Goal: Communication & Community: Answer question/provide support

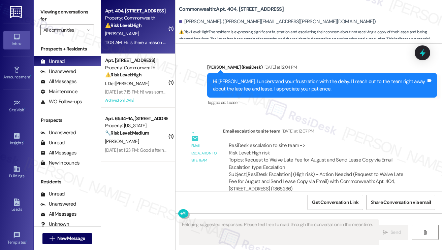
scroll to position [7067, 0]
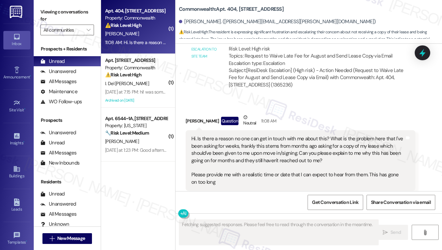
click at [279, 135] on div "Hi. Is there a reason no one can get in touch with me about this? What is the p…" at bounding box center [297, 160] width 213 height 51
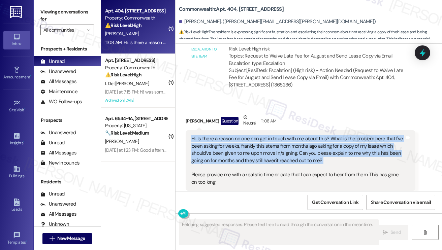
click at [279, 135] on div "Hi. Is there a reason no one can get in touch with me about this? What is the p…" at bounding box center [297, 160] width 213 height 51
click at [278, 135] on div "Hi. Is there a reason no one can get in touch with me about this? What is the p…" at bounding box center [297, 160] width 213 height 51
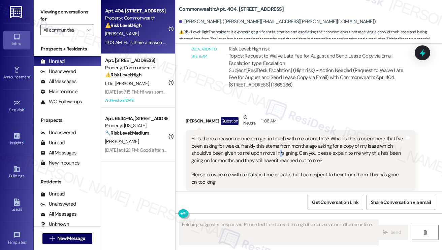
click at [278, 135] on div "Hi. Is there a reason no one can get in touch with me about this? What is the p…" at bounding box center [297, 160] width 213 height 51
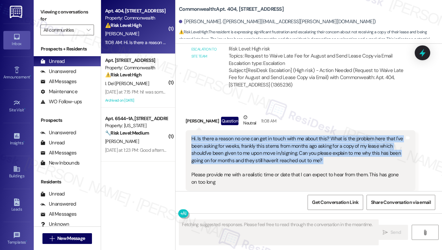
click at [278, 135] on div "Hi. Is there a reason no one can get in touch with me about this? What is the p…" at bounding box center [297, 160] width 213 height 51
click at [231, 145] on div "Hi. Is there a reason no one can get in touch with me about this? What is the p…" at bounding box center [297, 160] width 213 height 51
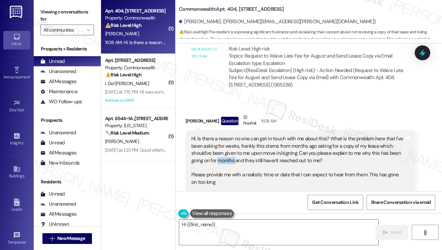
click at [231, 145] on div "Hi. Is there a reason no one can get in touch with me about this? What is the p…" at bounding box center [297, 160] width 213 height 51
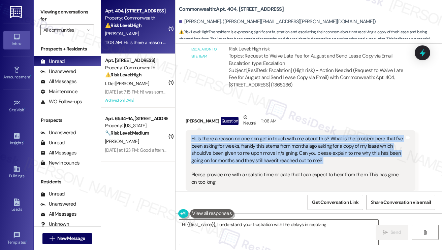
click at [231, 145] on div "Hi. Is there a reason no one can get in touch with me about this? What is the p…" at bounding box center [297, 160] width 213 height 51
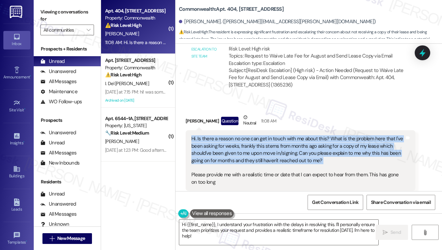
click at [246, 136] on div "Hi. Is there a reason no one can get in touch with me about this? What is the p…" at bounding box center [297, 160] width 213 height 51
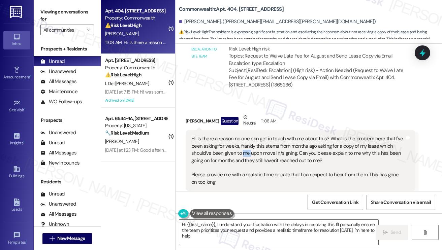
click at [246, 136] on div "Hi. Is there a reason no one can get in touch with me about this? What is the p…" at bounding box center [297, 160] width 213 height 51
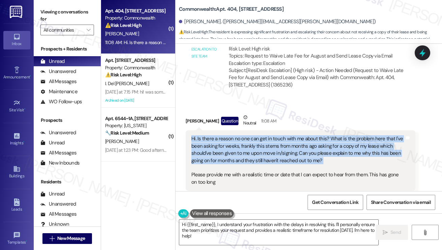
click at [246, 136] on div "Hi. Is there a reason no one can get in touch with me about this? What is the p…" at bounding box center [297, 160] width 213 height 51
click at [303, 135] on div "Hi. Is there a reason no one can get in touch with me about this? What is the p…" at bounding box center [297, 160] width 213 height 51
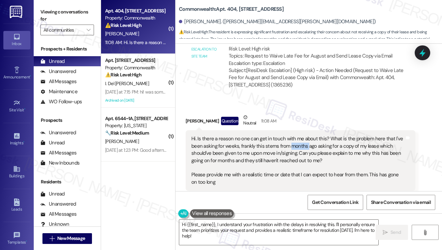
click at [303, 135] on div "Hi. Is there a reason no one can get in touch with me about this? What is the p…" at bounding box center [297, 160] width 213 height 51
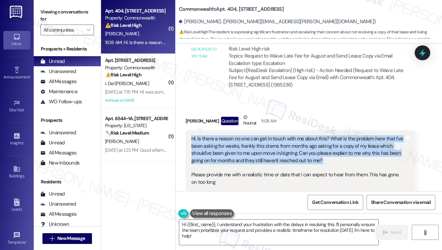
click at [303, 135] on div "Hi. Is there a reason no one can get in touch with me about this? What is the p…" at bounding box center [297, 160] width 213 height 51
click at [250, 146] on div "Hi. Is there a reason no one can get in touch with me about this? What is the p…" at bounding box center [297, 160] width 213 height 51
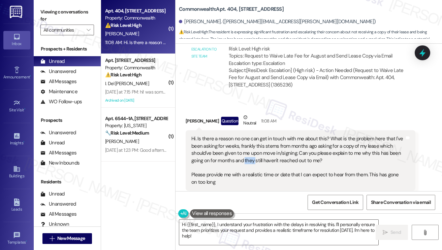
click at [250, 146] on div "Hi. Is there a reason no one can get in touch with me about this? What is the p…" at bounding box center [297, 160] width 213 height 51
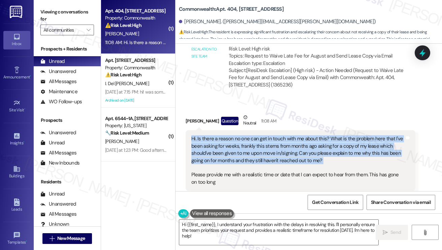
click at [250, 146] on div "Hi. Is there a reason no one can get in touch with me about this? What is the p…" at bounding box center [297, 160] width 213 height 51
click at [335, 141] on div "Hi. Is there a reason no one can get in touch with me about this? What is the p…" at bounding box center [297, 160] width 213 height 51
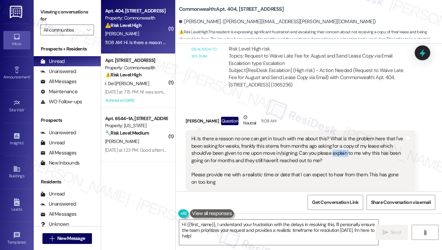
click at [335, 141] on div "Hi. Is there a reason no one can get in touch with me about this? What is the p…" at bounding box center [297, 160] width 213 height 51
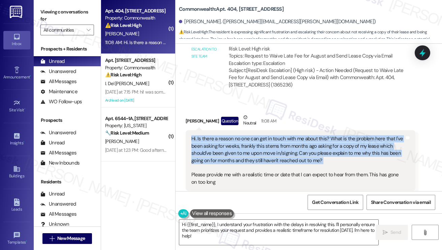
click at [335, 141] on div "Hi. Is there a reason no one can get in touch with me about this? What is the p…" at bounding box center [297, 160] width 213 height 51
click at [207, 135] on div "Hi. Is there a reason no one can get in touch with me about this? What is the p…" at bounding box center [297, 160] width 213 height 51
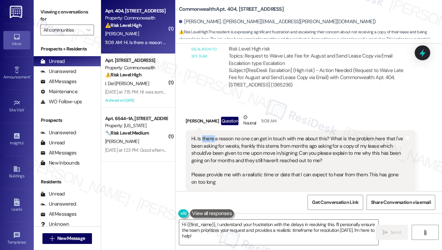
click at [207, 135] on div "Hi. Is there a reason no one can get in touch with me about this? What is the p…" at bounding box center [297, 160] width 213 height 51
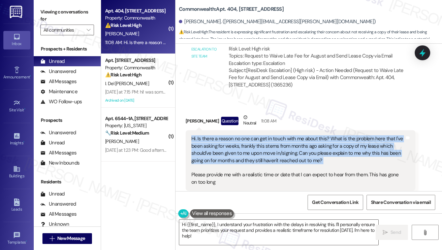
click at [207, 135] on div "Hi. Is there a reason no one can get in touch with me about this? What is the p…" at bounding box center [297, 160] width 213 height 51
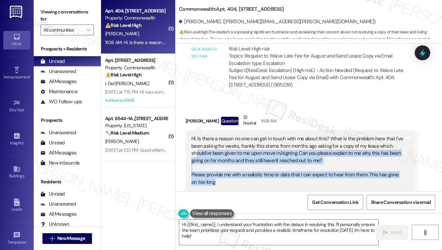
drag, startPoint x: 233, startPoint y: 165, endPoint x: 195, endPoint y: 137, distance: 47.4
click at [195, 137] on div "Hi. Is there a reason no one can get in touch with me about this? What is the p…" at bounding box center [297, 160] width 213 height 51
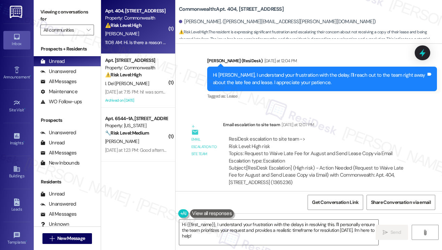
scroll to position [6966, 0]
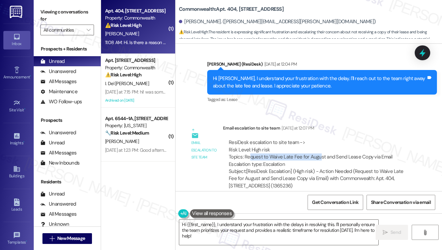
drag, startPoint x: 249, startPoint y: 142, endPoint x: 317, endPoint y: 142, distance: 68.0
click at [317, 142] on div "ResiDesk escalation to site team -> Risk Level: High risk Topics: Request to Wa…" at bounding box center [319, 153] width 181 height 29
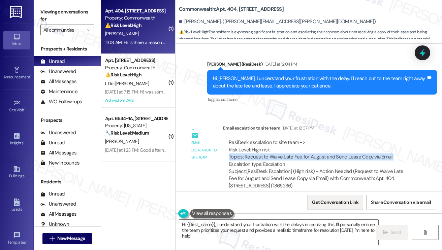
click at [339, 202] on span "Get Conversation Link" at bounding box center [335, 202] width 46 height 7
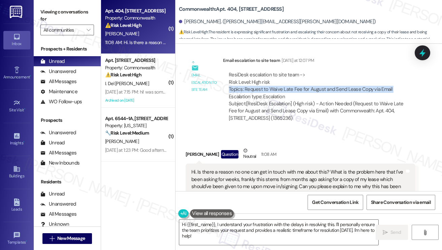
scroll to position [7067, 0]
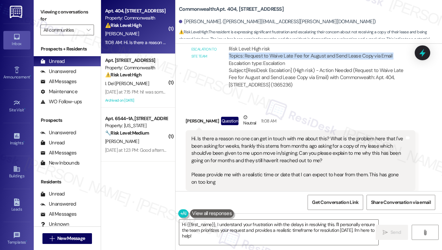
click at [44, 7] on label "Viewing conversations for" at bounding box center [67, 16] width 54 height 18
click at [194, 22] on div "[PERSON_NAME]. ([PERSON_NAME][EMAIL_ADDRESS][PERSON_NAME][DOMAIN_NAME])" at bounding box center [277, 21] width 197 height 7
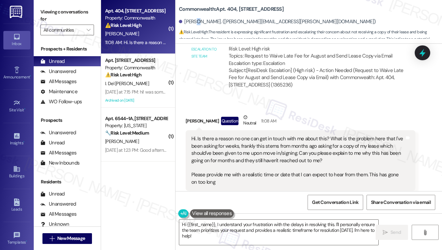
click at [194, 22] on div "[PERSON_NAME]. ([PERSON_NAME][EMAIL_ADDRESS][PERSON_NAME][DOMAIN_NAME])" at bounding box center [277, 21] width 197 height 7
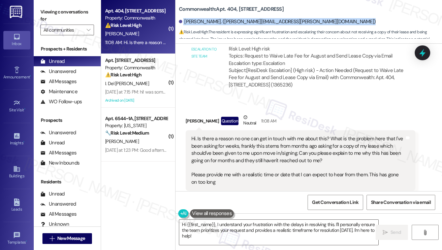
click at [194, 22] on div "[PERSON_NAME]. ([PERSON_NAME][EMAIL_ADDRESS][PERSON_NAME][DOMAIN_NAME])" at bounding box center [277, 21] width 197 height 7
copy div "[PERSON_NAME]. ([PERSON_NAME][EMAIL_ADDRESS][PERSON_NAME][DOMAIN_NAME])"
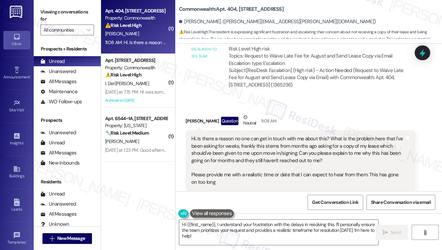
click at [52, 4] on div "Viewing conversations for All communities " at bounding box center [67, 21] width 67 height 42
click at [213, 10] on b "Commonwealth: Apt. [STREET_ADDRESS]" at bounding box center [231, 9] width 105 height 7
copy div "Commonwealth: Apt. [STREET_ADDRESS]"
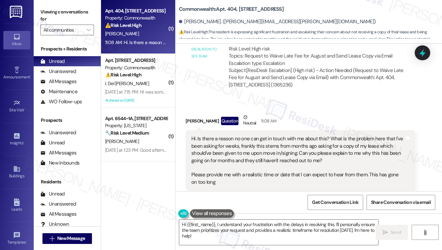
click at [54, 11] on label "Viewing conversations for" at bounding box center [67, 16] width 54 height 18
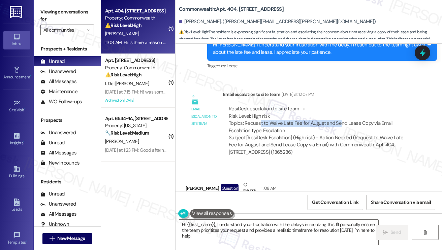
drag, startPoint x: 260, startPoint y: 111, endPoint x: 339, endPoint y: 112, distance: 78.8
click at [337, 112] on div "ResiDesk escalation to site team -> Risk Level: High risk Topics: Request to Wa…" at bounding box center [319, 119] width 181 height 29
click at [339, 112] on div "ResiDesk escalation to site team -> Risk Level: High risk Topics: Request to Wa…" at bounding box center [319, 119] width 181 height 29
drag, startPoint x: 244, startPoint y: 108, endPoint x: 389, endPoint y: 108, distance: 144.8
click at [389, 108] on div "ResiDesk escalation to site team -> Risk Level: High risk Topics: Request to Wa…" at bounding box center [319, 119] width 181 height 29
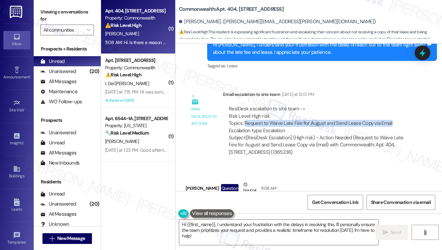
copy div "Request to Waive Late Fee for August and Send Lease Copy via Email"
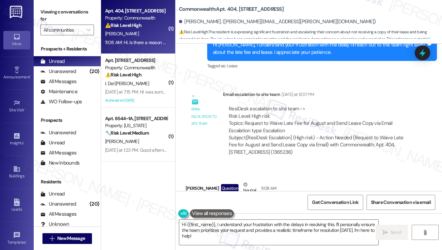
drag, startPoint x: 45, startPoint y: 9, endPoint x: 56, endPoint y: 9, distance: 10.1
click at [45, 9] on label "Viewing conversations for" at bounding box center [67, 16] width 54 height 18
click at [48, 15] on label "Viewing conversations for" at bounding box center [67, 16] width 54 height 18
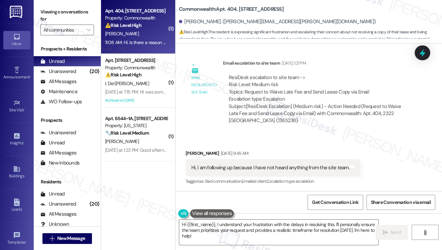
scroll to position [6259, 0]
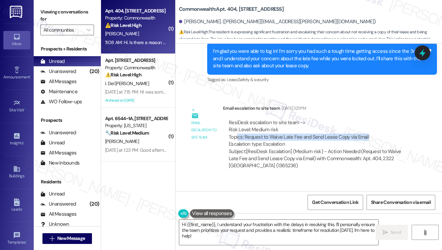
drag, startPoint x: 238, startPoint y: 123, endPoint x: 369, endPoint y: 124, distance: 130.6
click at [369, 124] on div "ResiDesk escalation to site team -> Risk Level: Medium risk Topics: Request to …" at bounding box center [319, 133] width 181 height 29
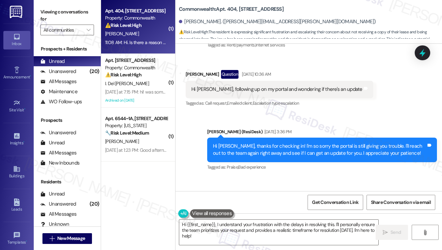
scroll to position [5485, 0]
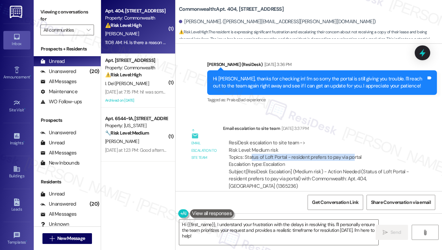
drag, startPoint x: 251, startPoint y: 136, endPoint x: 350, endPoint y: 135, distance: 99.7
click at [350, 139] on div "ResiDesk escalation to site team -> Risk Level: Medium risk Topics: Status of L…" at bounding box center [319, 153] width 181 height 29
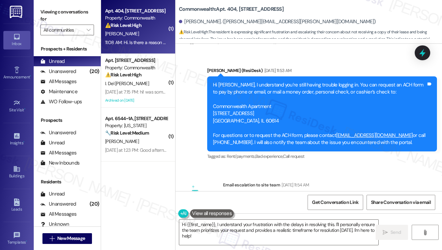
scroll to position [5148, 0]
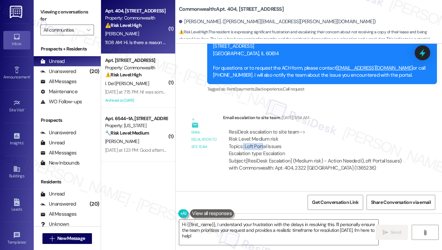
drag, startPoint x: 241, startPoint y: 129, endPoint x: 276, endPoint y: 131, distance: 35.4
click at [274, 131] on div "ResiDesk escalation to site team -> Risk Level: Medium risk Topics: Loft Portal…" at bounding box center [319, 143] width 181 height 29
drag, startPoint x: 48, startPoint y: 14, endPoint x: 58, endPoint y: 16, distance: 10.0
click at [48, 14] on label "Viewing conversations for" at bounding box center [67, 16] width 54 height 18
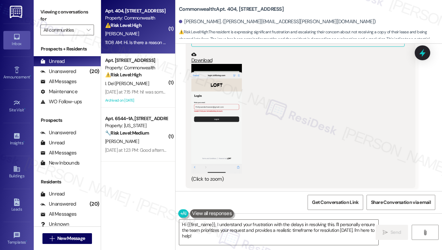
scroll to position [6023, 0]
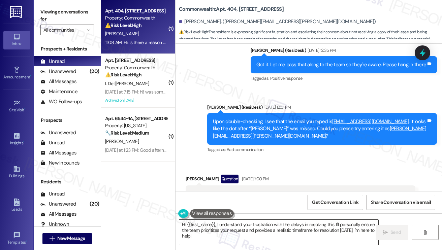
click at [260, 224] on textarea "Hi {{first_name}}, I understand your frustration with the delays in resolving t…" at bounding box center [278, 232] width 199 height 25
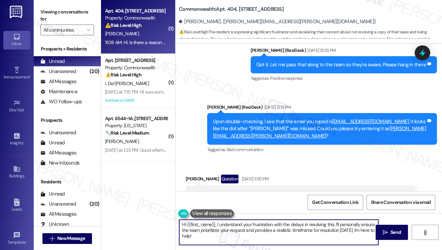
click at [260, 224] on textarea "Hi {{first_name}}, I understand your frustration with the delays in resolving t…" at bounding box center [278, 232] width 199 height 25
drag, startPoint x: 260, startPoint y: 240, endPoint x: 337, endPoint y: 216, distance: 81.1
click at [333, 223] on textarea "Hi {{first_name}}, I understand your concern with the delays in resolving this.…" at bounding box center [278, 232] width 199 height 25
type textarea "Hi {{first_name}}, I understand your concern with the delays in resolving this.…"
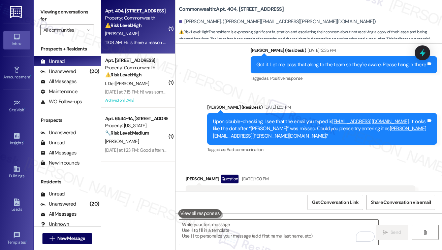
click at [44, 14] on label "Viewing conversations for" at bounding box center [67, 16] width 54 height 18
click at [246, 235] on textarea "To enrich screen reader interactions, please activate Accessibility in Grammarl…" at bounding box center [278, 232] width 199 height 25
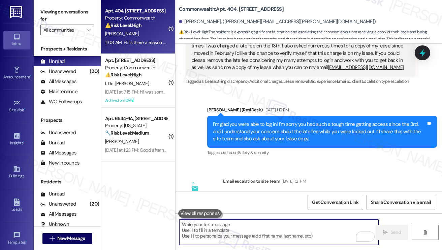
scroll to position [6225, 0]
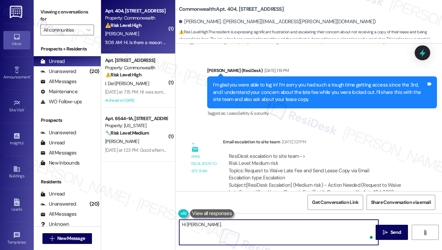
paste textarea "I completely understand your concern about the delays in getting this resolved.…"
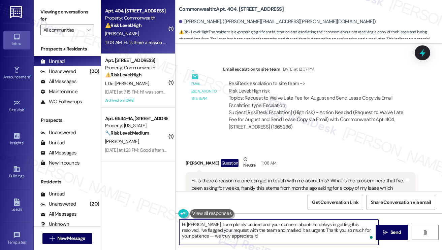
scroll to position [7067, 0]
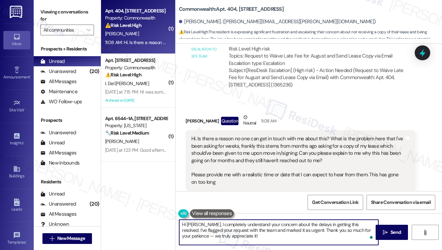
click at [214, 223] on textarea "Hi [PERSON_NAME], I completely understand your concern about the delays in gett…" at bounding box center [278, 232] width 199 height 25
click at [294, 233] on textarea "Hi [PERSON_NAME], I understand your concern about the delays in getting this re…" at bounding box center [278, 232] width 199 height 25
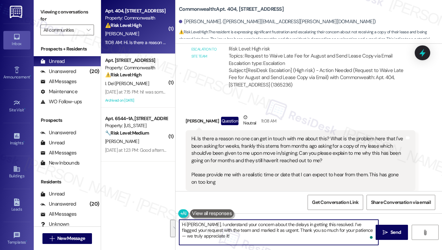
click at [318, 227] on textarea "Hi [PERSON_NAME], I understand your concern about the delays in getting this re…" at bounding box center [278, 232] width 199 height 25
click at [297, 232] on textarea "Hi [PERSON_NAME], I understand your concern about the delays in getting this re…" at bounding box center [278, 232] width 199 height 25
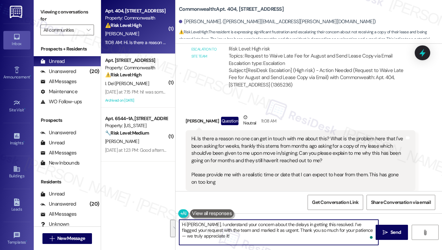
click at [297, 232] on textarea "Hi [PERSON_NAME], I understand your concern about the delays in getting this re…" at bounding box center [278, 232] width 199 height 25
click at [278, 235] on textarea "Hi [PERSON_NAME], I understand your concern about the delays in getting this re…" at bounding box center [278, 232] width 199 height 25
click at [275, 231] on textarea "Hi [PERSON_NAME], I understand your concern about the delays in getting this re…" at bounding box center [278, 232] width 199 height 25
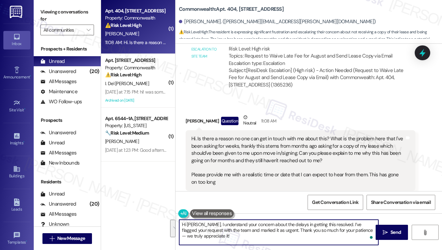
click at [275, 231] on textarea "Hi [PERSON_NAME], I understand your concern about the delays in getting this re…" at bounding box center [278, 232] width 199 height 25
click at [280, 236] on textarea "Hi [PERSON_NAME], I understand your concern about the delays in getting this re…" at bounding box center [278, 232] width 199 height 25
click at [209, 227] on textarea "Hi [PERSON_NAME], I understand your concern about the delays in getting this re…" at bounding box center [278, 232] width 199 height 25
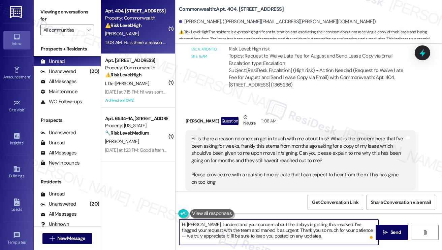
click at [209, 227] on textarea "Hi [PERSON_NAME], I understand your concern about the delays in getting this re…" at bounding box center [278, 232] width 199 height 25
click at [230, 230] on textarea "Hi [PERSON_NAME], I understand your concern about the delays in getting this re…" at bounding box center [278, 232] width 199 height 25
click at [225, 228] on textarea "Hi [PERSON_NAME], I understand your concern about the delays in getting this re…" at bounding box center [278, 232] width 199 height 25
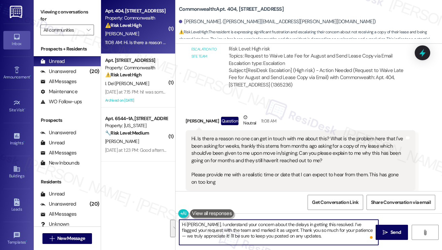
click at [225, 228] on textarea "Hi [PERSON_NAME], I understand your concern about the delays in getting this re…" at bounding box center [278, 232] width 199 height 25
click at [317, 232] on textarea "Hi [PERSON_NAME], I understand your concern about the delays in getting this re…" at bounding box center [278, 232] width 199 height 25
click at [352, 231] on textarea "Hi [PERSON_NAME], I understand your concern about the delays in getting this re…" at bounding box center [278, 232] width 199 height 25
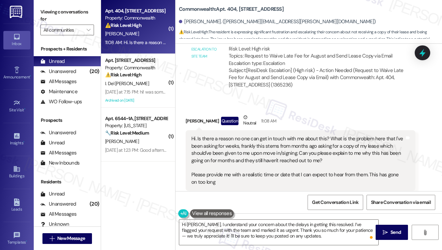
click at [41, 14] on label "Viewing conversations for" at bounding box center [67, 16] width 54 height 18
click at [318, 227] on textarea "Hi [PERSON_NAME], I understand your concern about the delays in getting this re…" at bounding box center [278, 232] width 199 height 25
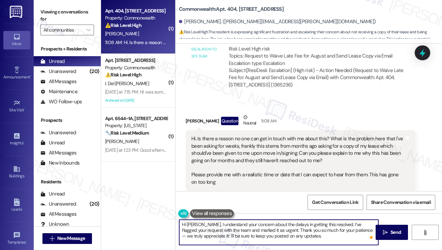
click at [318, 227] on textarea "Hi [PERSON_NAME], I understand your concern about the delays in getting this re…" at bounding box center [278, 232] width 199 height 25
click at [312, 235] on textarea "Hi [PERSON_NAME], I understand your concern about the delays in getting this re…" at bounding box center [278, 232] width 199 height 25
drag, startPoint x: 352, startPoint y: 231, endPoint x: 346, endPoint y: 231, distance: 5.4
click at [346, 231] on textarea "Hi [PERSON_NAME], I understand your concern about the delays in getting this re…" at bounding box center [278, 232] width 199 height 25
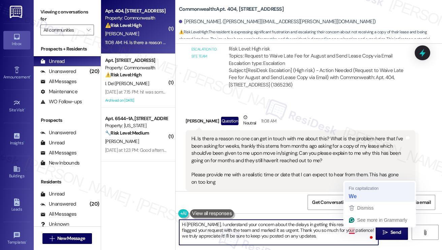
type textarea "Hi [PERSON_NAME], I understand your concern about the delays in getting this re…"
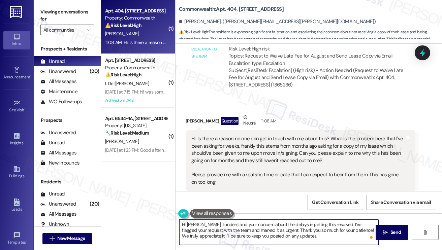
click at [306, 235] on textarea "Hi [PERSON_NAME], I understand your concern about the delays in getting this re…" at bounding box center [278, 232] width 199 height 25
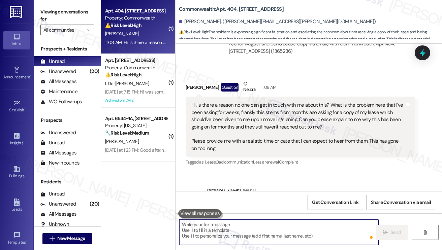
scroll to position [7129, 0]
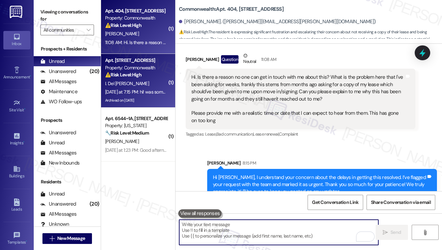
click at [157, 90] on div "[DATE] at 7:15 PM: hi! was someone in my apartment [DATE]? both of my locks wer…" at bounding box center [270, 92] width 331 height 6
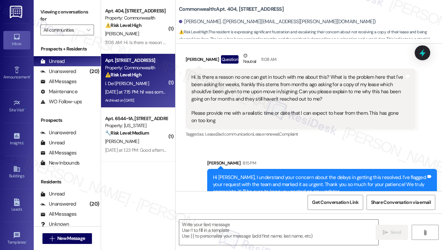
type textarea "Fetching suggested responses. Please feel free to read through the conversation…"
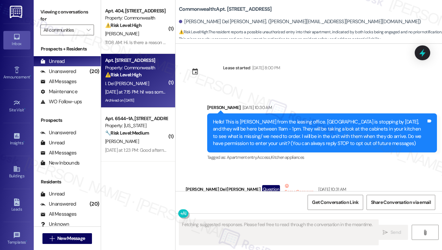
scroll to position [18465, 0]
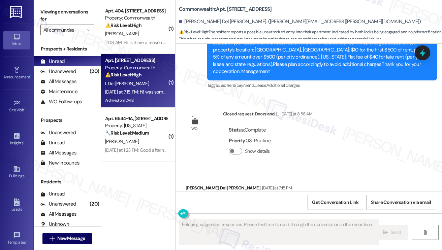
click at [237, 199] on div "hi! was someone in my apartment [DATE]? both of my locks were locked which is s…" at bounding box center [297, 206] width 213 height 14
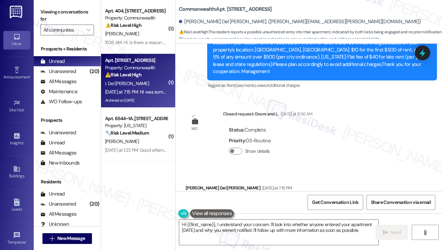
click at [271, 199] on div "hi! was someone in my apartment [DATE]? both of my locks were locked which is s…" at bounding box center [297, 206] width 213 height 14
click at [52, 14] on label "Viewing conversations for" at bounding box center [67, 16] width 54 height 18
click at [202, 199] on div "hi! was someone in my apartment [DATE]? both of my locks were locked which is s…" at bounding box center [297, 206] width 213 height 14
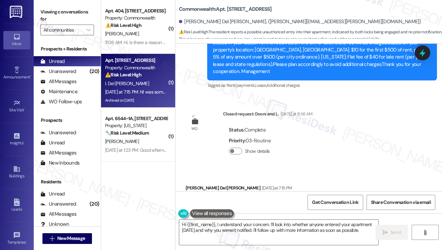
click at [202, 199] on div "hi! was someone in my apartment [DATE]? both of my locks were locked which is s…" at bounding box center [297, 206] width 213 height 14
click at [241, 199] on div "hi! was someone in my apartment [DATE]? both of my locks were locked which is s…" at bounding box center [297, 206] width 213 height 14
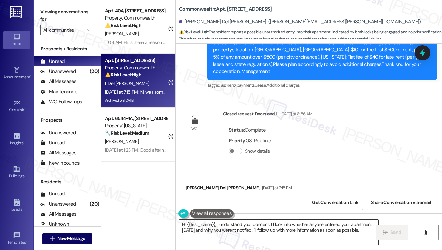
click at [246, 223] on textarea "Hi {{first_name}}, I understand your concern. I'll look into whether anyone ent…" at bounding box center [278, 232] width 199 height 25
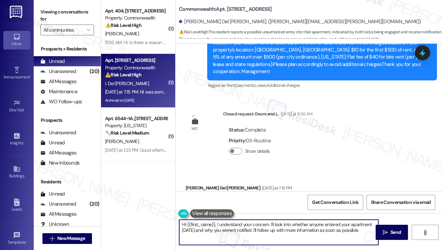
click at [246, 223] on textarea "Hi {{first_name}}, I understand your concern. I'll look into whether anyone ent…" at bounding box center [278, 232] width 199 height 25
click at [262, 229] on textarea "Hi {{first_name}}, I understand your concern. I'll look into whether anyone ent…" at bounding box center [278, 232] width 199 height 25
drag, startPoint x: 358, startPoint y: 231, endPoint x: 275, endPoint y: 222, distance: 83.7
click at [271, 222] on textarea "Hi {{first_name}}, I understand your concern. I'll look into whether anyone ent…" at bounding box center [278, 232] width 199 height 25
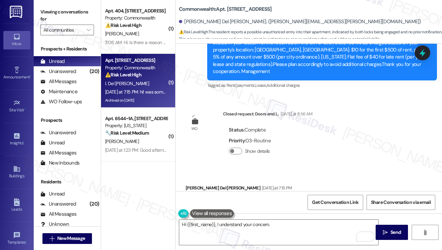
click at [44, 9] on label "Viewing conversations for" at bounding box center [67, 16] width 54 height 18
click at [281, 237] on textarea "Hi {{first_name}}, I understand your concern." at bounding box center [278, 232] width 199 height 25
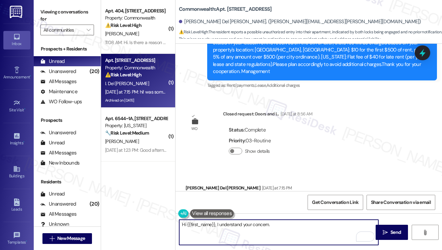
paste textarea "could you let us know if you’ve recently had any maintenance requests or inspec…"
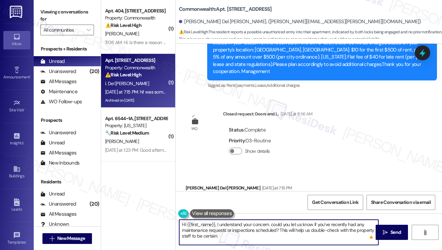
click at [274, 223] on textarea "Hi {{first_name}}, I understand your concern. could you let us know if you’ve r…" at bounding box center [278, 232] width 199 height 25
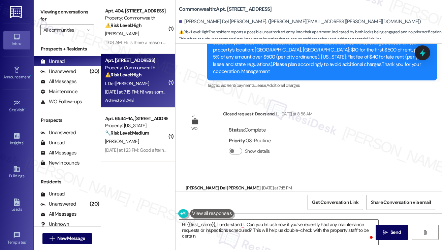
click at [254, 199] on div "hi! was someone in my apartment [DATE]? both of my locks were locked which is s…" at bounding box center [297, 206] width 213 height 14
copy div "hi! was someone in my apartment [DATE]? both of my locks were locked which is s…"
click at [50, 22] on label "Viewing conversations for" at bounding box center [67, 16] width 54 height 18
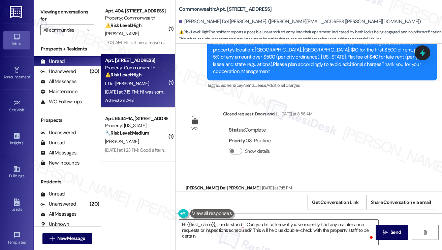
click at [277, 217] on div "Hi {{first_name}}, I understand t. Can you let us know if you’ve recently had a…" at bounding box center [308, 238] width 266 height 51
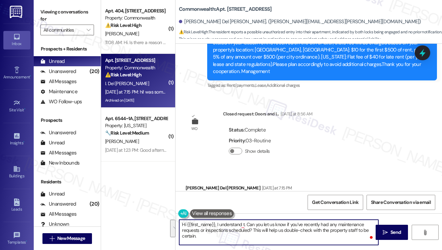
drag, startPoint x: 246, startPoint y: 236, endPoint x: 216, endPoint y: 224, distance: 31.6
click at [216, 224] on textarea "Hi {{first_name}}, I understand t. Can you let us know if you’ve recently had a…" at bounding box center [278, 232] width 199 height 25
paste textarea "Thank you for letting us know — I understand how concerning that must feel"
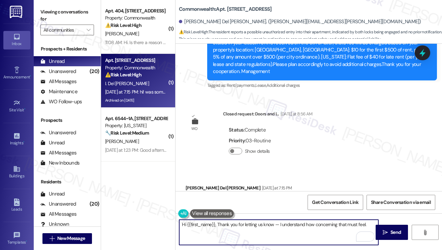
click at [217, 222] on textarea "Hi {{first_name}}, Thank you for letting us know — I understand how concerning …" at bounding box center [278, 232] width 199 height 25
drag, startPoint x: 371, startPoint y: 224, endPoint x: 438, endPoint y: 173, distance: 83.4
click at [371, 224] on textarea "Hi {{first_name}}, thank you for letting us know — I understand how concerning …" at bounding box center [278, 232] width 199 height 25
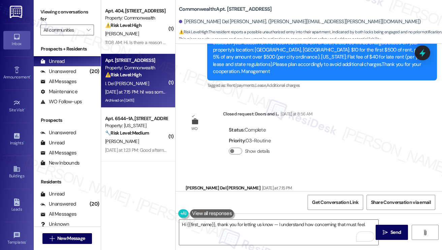
click at [44, 13] on label "Viewing conversations for" at bounding box center [67, 16] width 54 height 18
click at [367, 224] on textarea "Hi {{first_name}}, thank you for letting us know — I understand how concerning …" at bounding box center [278, 232] width 199 height 25
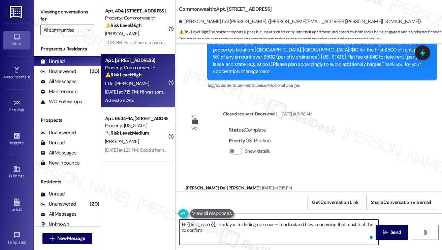
paste textarea "Have you had any recent maintenance requests or inspections scheduled?"
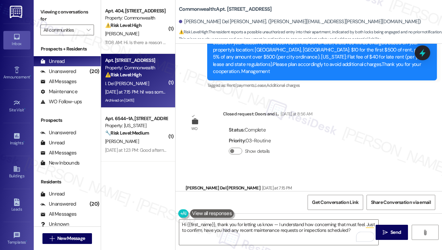
drag, startPoint x: 56, startPoint y: 8, endPoint x: 100, endPoint y: 33, distance: 50.4
click at [56, 8] on label "Viewing conversations for" at bounding box center [67, 16] width 54 height 18
drag, startPoint x: 39, startPoint y: 7, endPoint x: 51, endPoint y: 12, distance: 12.9
click at [39, 7] on div "Viewing conversations for All communities " at bounding box center [67, 21] width 67 height 42
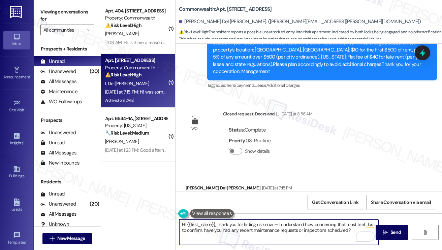
click at [353, 230] on textarea "Hi {{first_name}}, thank you for letting us know — I understand how concerning …" at bounding box center [278, 232] width 199 height 25
paste textarea "Did you notice if anything else inside the apartment seemed different or out of…"
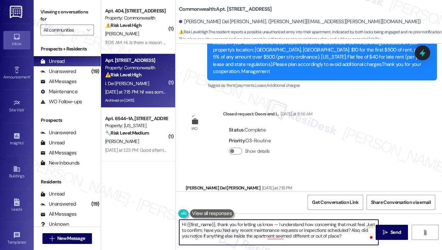
drag, startPoint x: 277, startPoint y: 223, endPoint x: 272, endPoint y: 223, distance: 5.1
click at [272, 223] on textarea "Hi {{first_name}}, thank you for letting us know — I understand how concerning …" at bounding box center [278, 232] width 199 height 25
click at [343, 237] on textarea "Hi {{first_name}}, thank you for letting us know. I understand how concerning t…" at bounding box center [278, 232] width 199 height 25
click at [360, 225] on textarea "Hi {{first_name}}, thank you for letting us know. I understand how concerning t…" at bounding box center [278, 232] width 199 height 25
click at [343, 224] on textarea "Hi {{first_name}}, thank you for letting us know. I understand how concerning t…" at bounding box center [278, 232] width 199 height 25
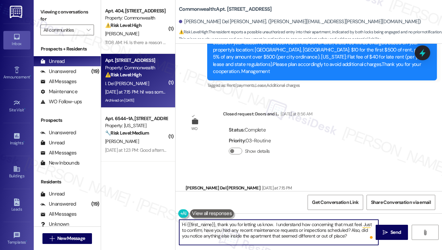
click at [343, 224] on textarea "Hi {{first_name}}, thank you for letting us know. I understand how concerning t…" at bounding box center [278, 232] width 199 height 25
click at [326, 234] on textarea "Hi {{first_name}}, thank you for letting us know. I understand how concerning t…" at bounding box center [278, 232] width 199 height 25
click at [232, 228] on textarea "Hi {{first_name}}, thank you for letting us know. I understand how concerning t…" at bounding box center [278, 232] width 199 height 25
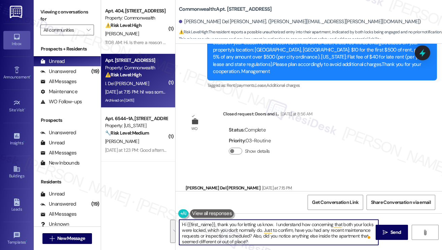
click at [232, 228] on textarea "Hi {{first_name}}, thank you for letting us know. I understand how concerning t…" at bounding box center [278, 232] width 199 height 25
click at [327, 227] on textarea "Hi {{first_name}}, thank you for letting us know. I understand how concerning t…" at bounding box center [278, 232] width 199 height 25
click at [209, 230] on textarea "Hi {{first_name}}, thank you for letting us know. I understand how concerning t…" at bounding box center [278, 232] width 199 height 25
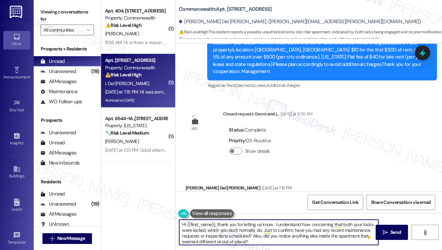
click at [209, 230] on textarea "Hi {{first_name}}, thank you for letting us know. I understand how concerning t…" at bounding box center [278, 232] width 199 height 25
click at [283, 230] on textarea "Hi {{first_name}}, thank you for letting us know. I understand how concerning t…" at bounding box center [278, 232] width 199 height 25
click at [310, 231] on textarea "Hi {{first_name}}, thank you for letting us know. I understand how concerning t…" at bounding box center [278, 232] width 199 height 25
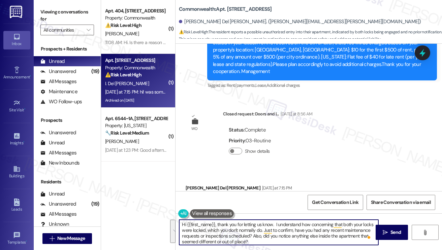
click at [256, 237] on textarea "Hi {{first_name}}, thank you for letting us know. I understand how concerning t…" at bounding box center [278, 232] width 199 height 25
type textarea "Hi {{first_name}}, thank you for letting us know. I understand how concerning t…"
click at [380, 226] on button " Send" at bounding box center [391, 232] width 33 height 15
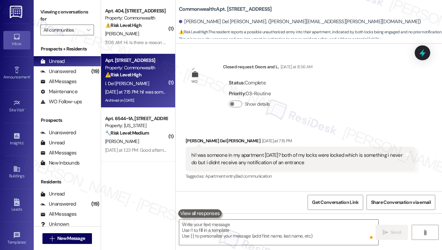
scroll to position [18534, 0]
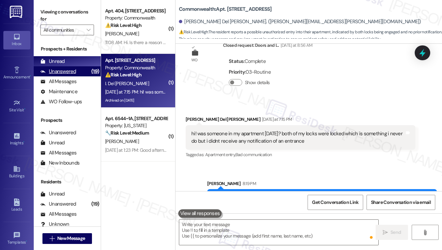
click at [75, 75] on div "Unanswered (19)" at bounding box center [67, 71] width 67 height 10
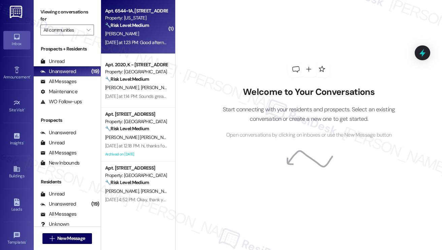
click at [143, 39] on div "[DATE] at 1:23 PM: Good afternoon! Can you send me the address to bring out ren…" at bounding box center [200, 42] width 190 height 6
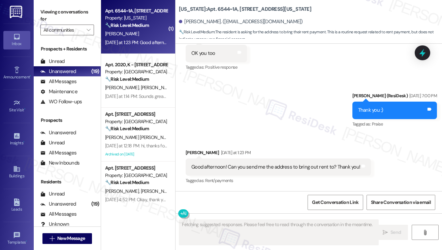
scroll to position [1543, 0]
click at [204, 168] on div "Good afternoon! Can you send me the address to bring out rent to? Thank you!" at bounding box center [275, 167] width 169 height 7
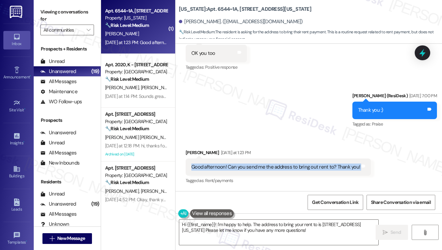
click at [284, 165] on div "Good afternoon! Can you send me the address to bring out rent to? Thank you!" at bounding box center [275, 167] width 169 height 7
click at [322, 166] on div "Good afternoon! Can you send me the address to bring out rent to? Thank you!" at bounding box center [275, 167] width 169 height 7
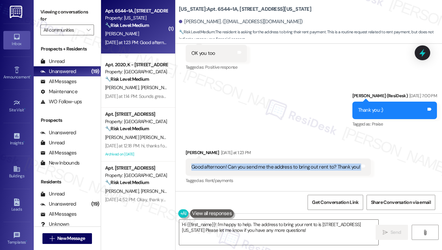
click at [322, 166] on div "Good afternoon! Can you send me the address to bring out rent to? Thank you!" at bounding box center [275, 167] width 169 height 7
click at [271, 226] on textarea "Hi {{first_name}}! I'm happy to help. The address to bring your rent to is [STR…" at bounding box center [278, 232] width 199 height 25
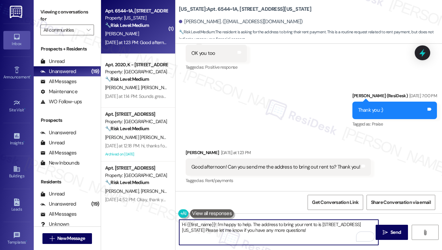
click at [258, 167] on div "Good afternoon! Can you send me the address to bring out rent to? Thank you!" at bounding box center [275, 167] width 169 height 7
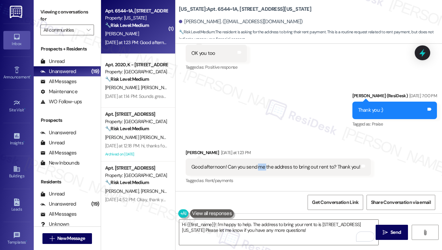
click at [258, 167] on div "Good afternoon! Can you send me the address to bring out rent to? Thank you!" at bounding box center [275, 167] width 169 height 7
copy div "Good afternoon! Can you send me the address to bring out rent to? Thank you! Ta…"
drag, startPoint x: 43, startPoint y: 21, endPoint x: 65, endPoint y: 35, distance: 25.6
click at [43, 21] on label "Viewing conversations for" at bounding box center [67, 16] width 54 height 18
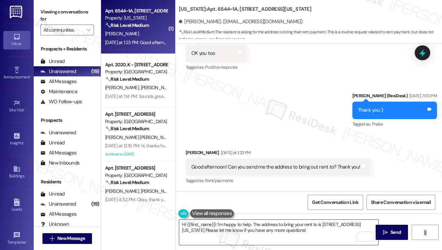
click at [252, 234] on textarea "Hi {{first_name}}! I'm happy to help. The address to bring your rent to is [STR…" at bounding box center [278, 232] width 199 height 25
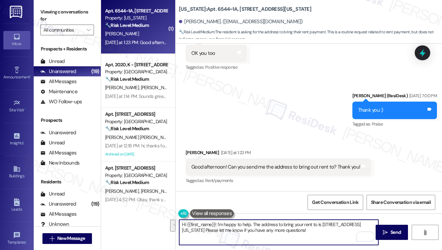
drag, startPoint x: 286, startPoint y: 234, endPoint x: 217, endPoint y: 223, distance: 69.5
click at [217, 223] on textarea "Hi {{first_name}}! I'm happy to help. The address to bring your rent to is [STR…" at bounding box center [278, 232] width 199 height 25
paste textarea "Thanks for reaching out! Just to confirm, are you asking for the mailing addres…"
type textarea "Hi {{first_name}}! Thanks for reaching out! Just to confirm, are you asking for…"
click at [191, 150] on div "[PERSON_NAME] [DATE] at 1:23 PM" at bounding box center [278, 153] width 185 height 9
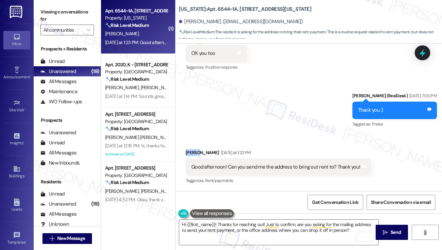
click at [191, 150] on div "[PERSON_NAME] [DATE] at 1:23 PM" at bounding box center [278, 153] width 185 height 9
click at [309, 225] on textarea "Hi {{first_name}}! Thanks for reaching out! Just to confirm, are you asking for…" at bounding box center [278, 232] width 199 height 25
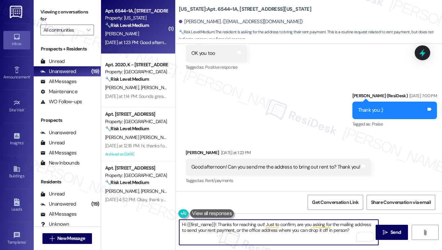
click at [309, 225] on textarea "Hi {{first_name}}! Thanks for reaching out! Just to confirm, are you asking for…" at bounding box center [278, 232] width 199 height 25
click at [232, 228] on textarea "Hi {{first_name}}! Thanks for reaching out! Just to confirm, are you asking for…" at bounding box center [278, 232] width 199 height 25
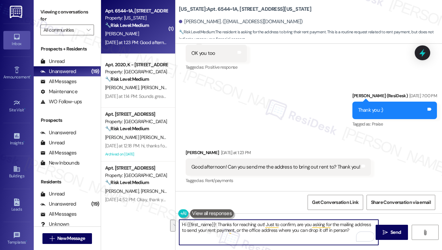
click at [280, 228] on textarea "Hi {{first_name}}! Thanks for reaching out! Just to confirm, are you asking for…" at bounding box center [278, 232] width 199 height 25
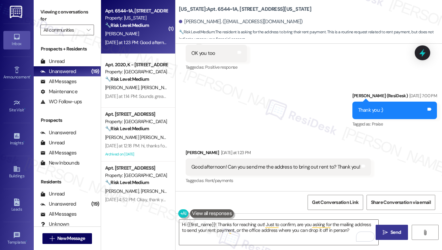
click at [386, 234] on icon "" at bounding box center [384, 232] width 5 height 5
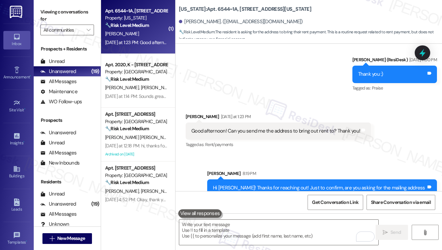
scroll to position [1597, 0]
